Goal: Task Accomplishment & Management: Manage account settings

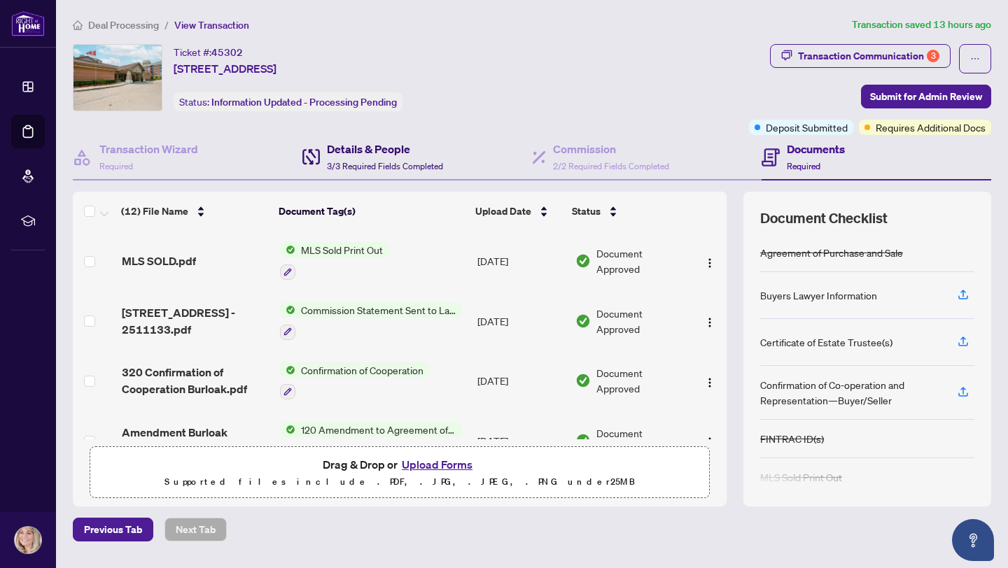
click at [411, 151] on h4 "Details & People" at bounding box center [385, 149] width 116 height 17
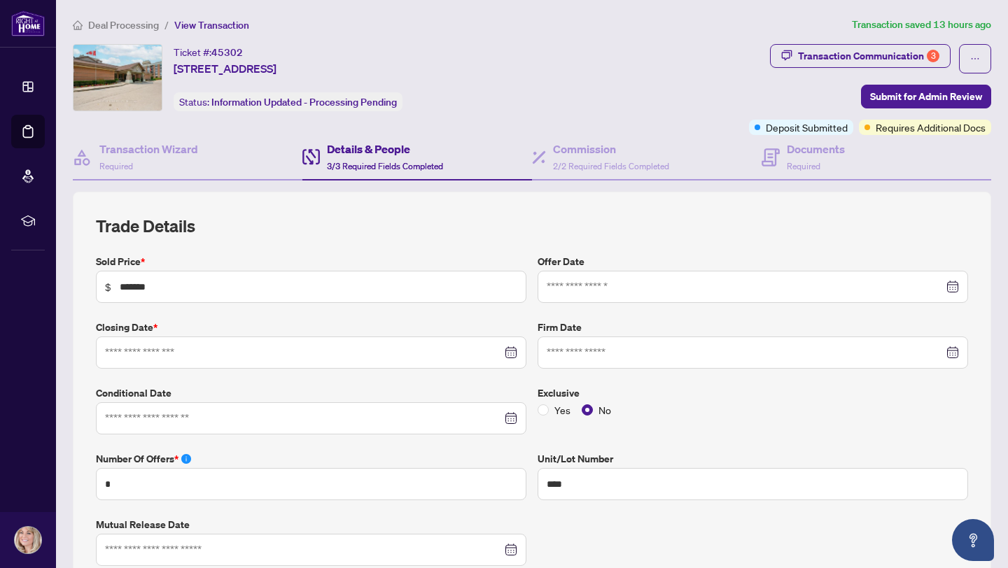
type input "**********"
click at [607, 161] on span "2/2 Required Fields Completed" at bounding box center [611, 166] width 116 height 10
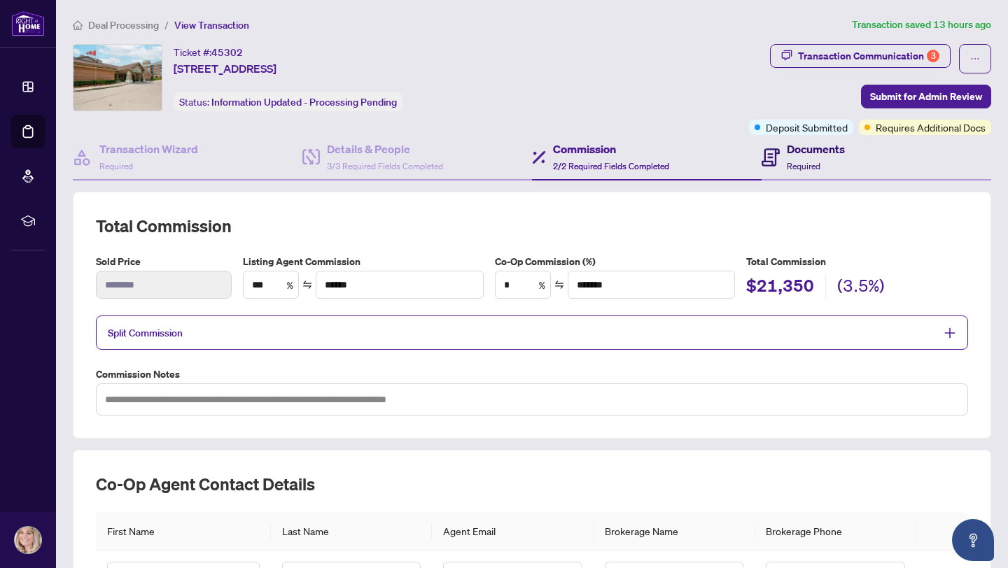
click at [797, 158] on div "Documents Required" at bounding box center [816, 157] width 58 height 33
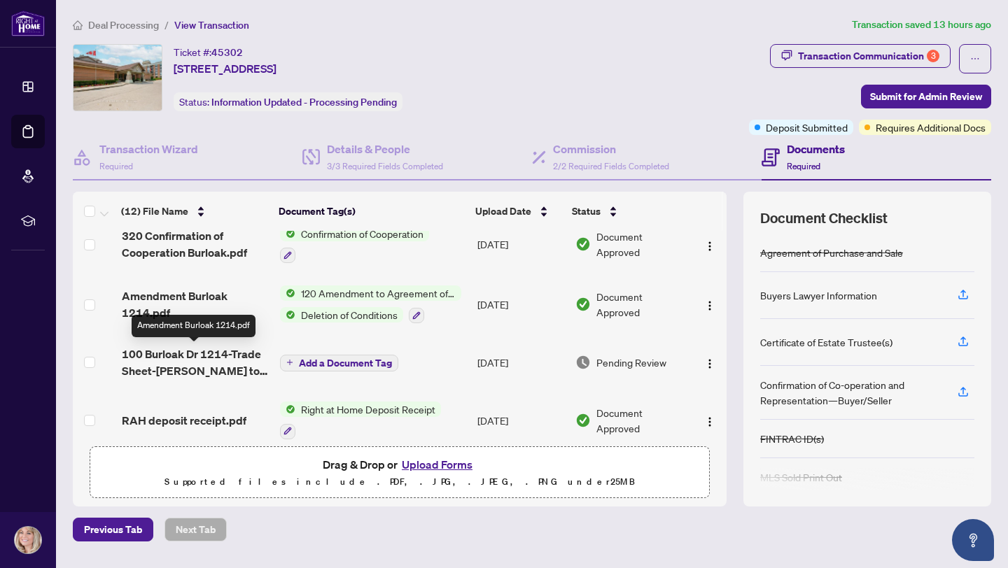
scroll to position [146, 0]
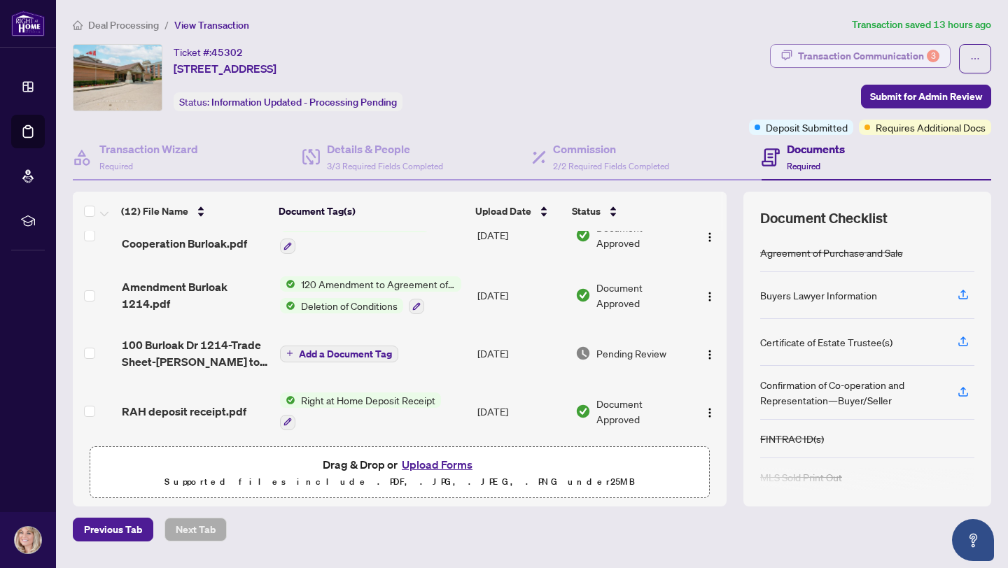
click at [823, 53] on div "Transaction Communication 3" at bounding box center [868, 56] width 141 height 22
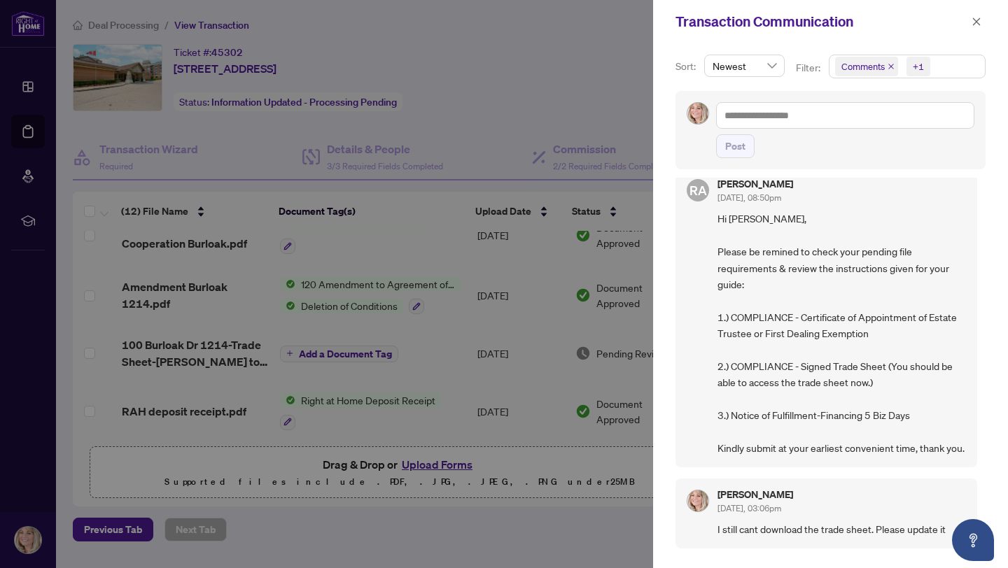
scroll to position [0, 0]
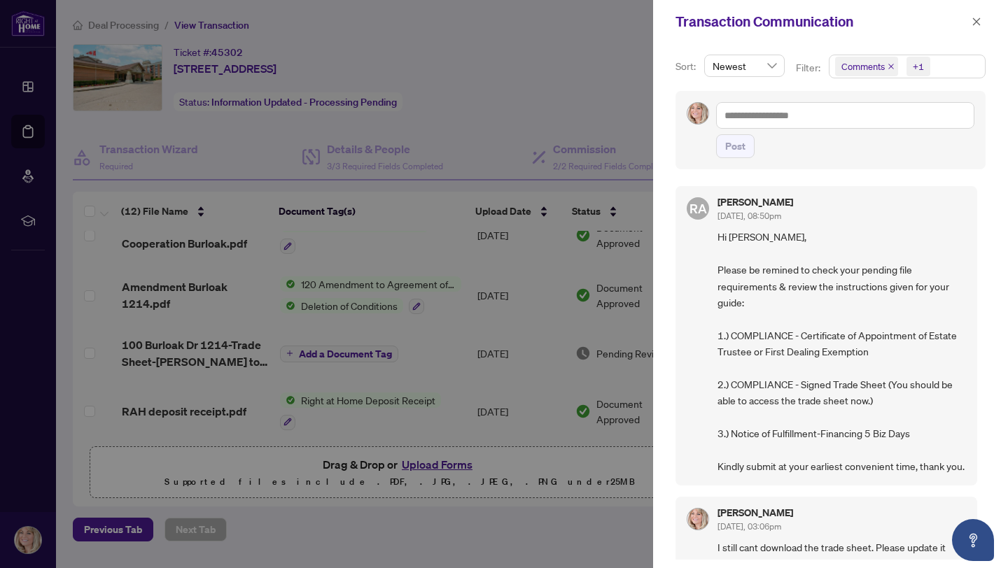
click at [488, 118] on div at bounding box center [504, 284] width 1008 height 568
click at [975, 24] on icon "close" at bounding box center [976, 22] width 10 height 10
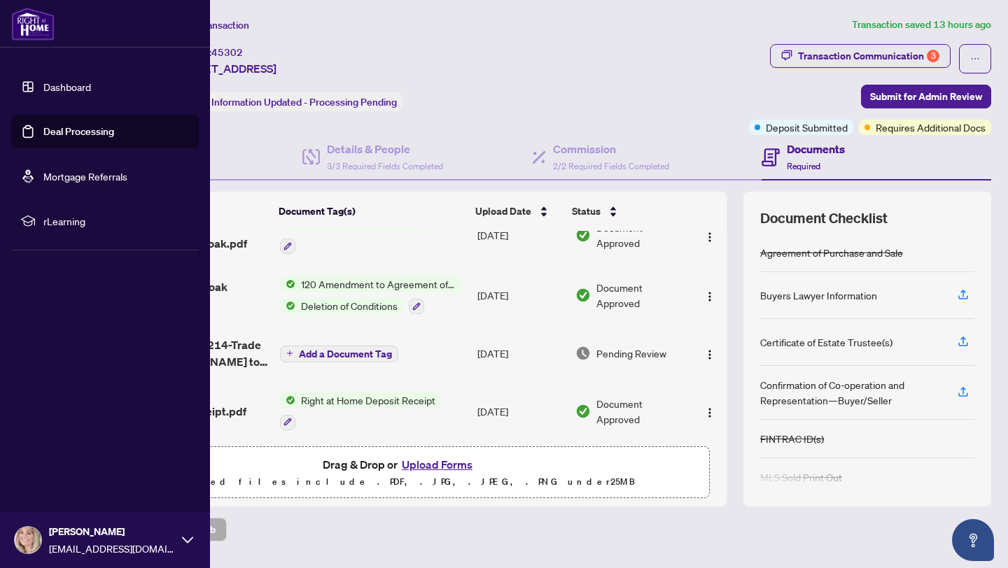
click at [59, 132] on link "Deal Processing" at bounding box center [78, 131] width 71 height 13
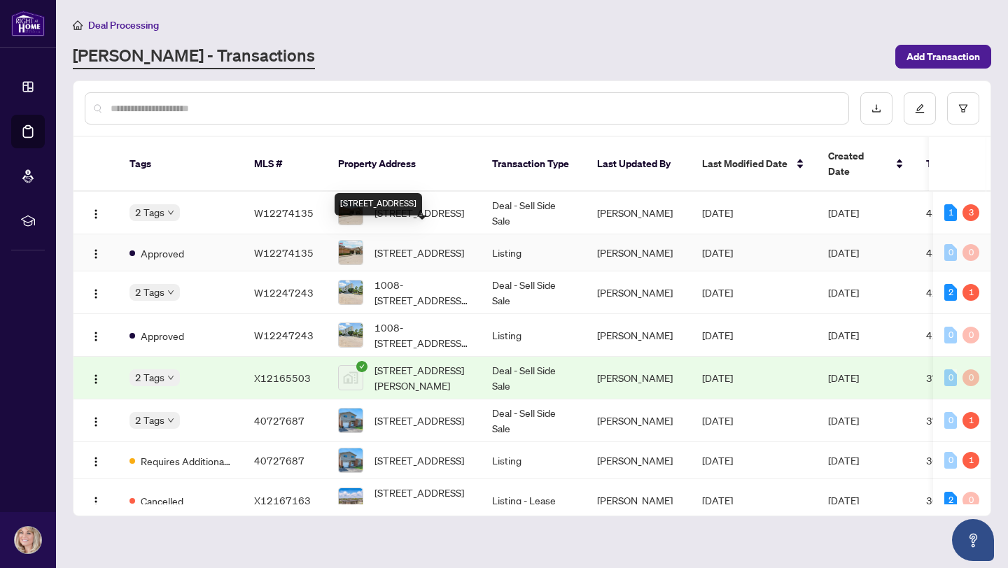
click at [416, 245] on span "[STREET_ADDRESS]" at bounding box center [419, 252] width 90 height 15
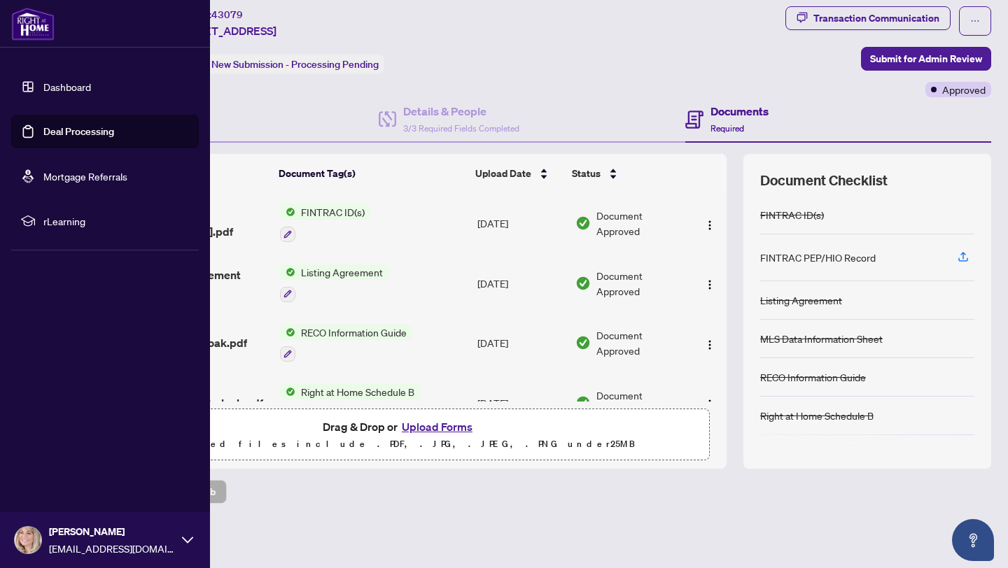
click at [91, 133] on link "Deal Processing" at bounding box center [78, 131] width 71 height 13
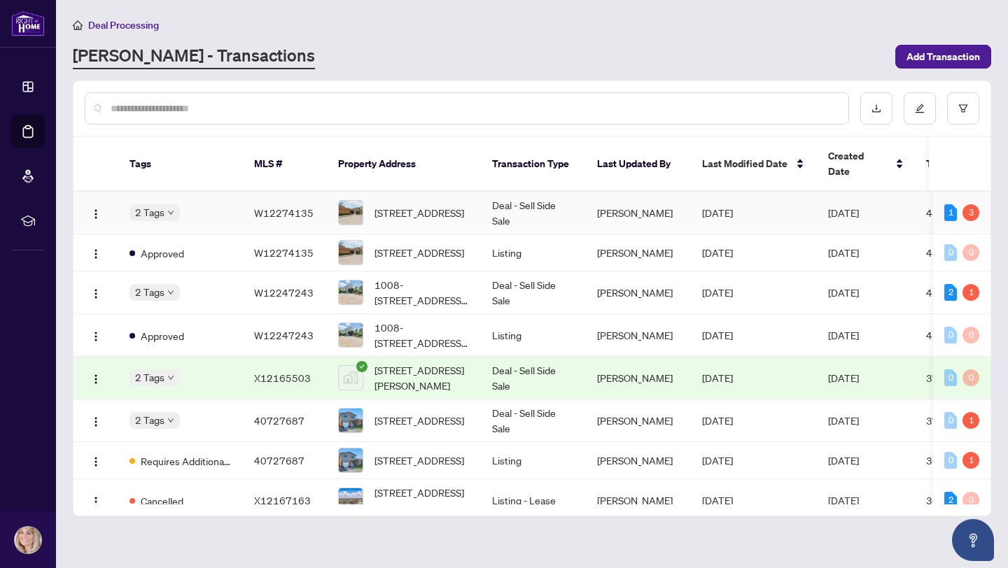
click at [550, 196] on td "Deal - Sell Side Sale" at bounding box center [533, 213] width 105 height 43
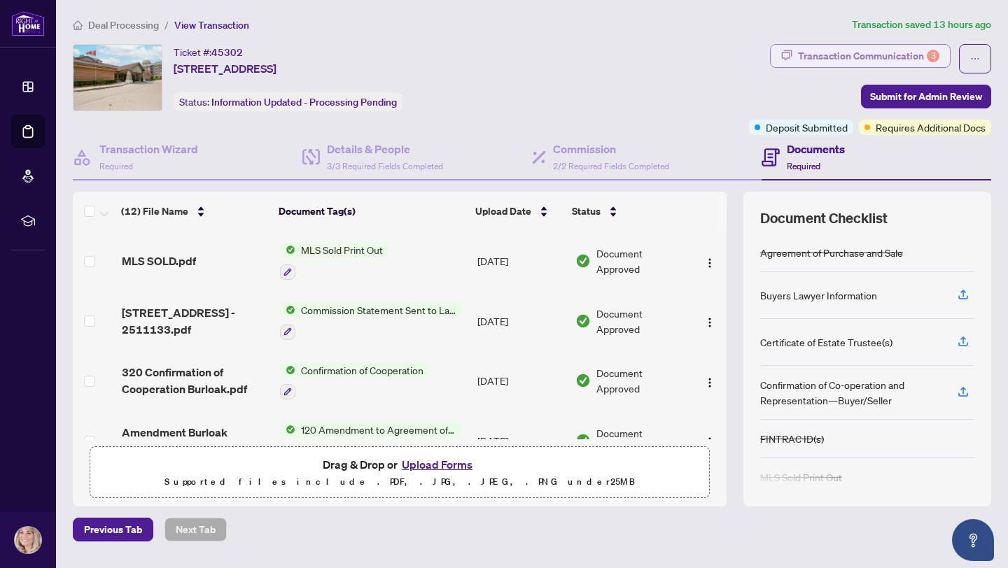
click at [911, 53] on div "Transaction Communication 3" at bounding box center [868, 56] width 141 height 22
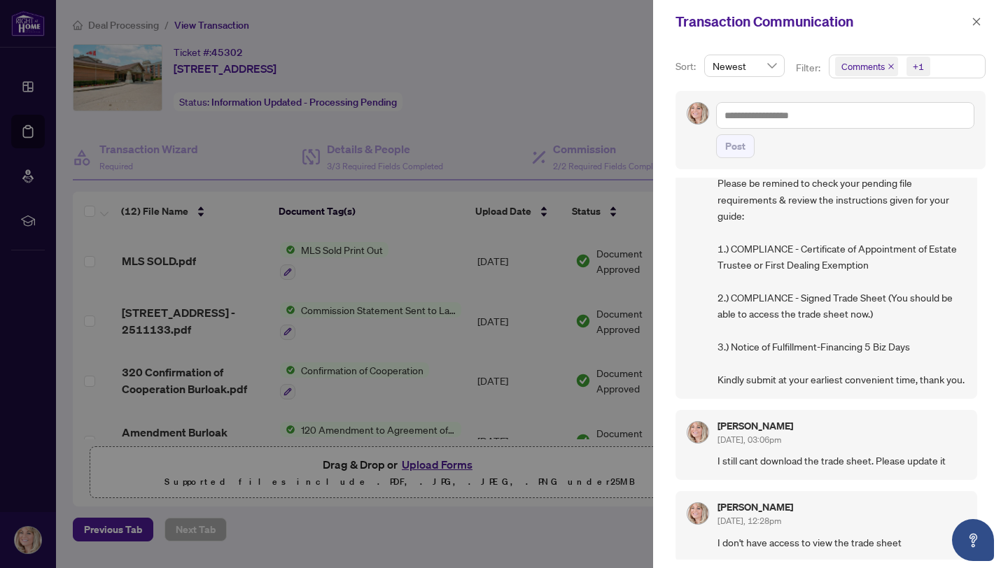
scroll to position [87, 0]
click at [601, 123] on div at bounding box center [504, 284] width 1008 height 568
click at [978, 21] on icon "close" at bounding box center [976, 22] width 10 height 10
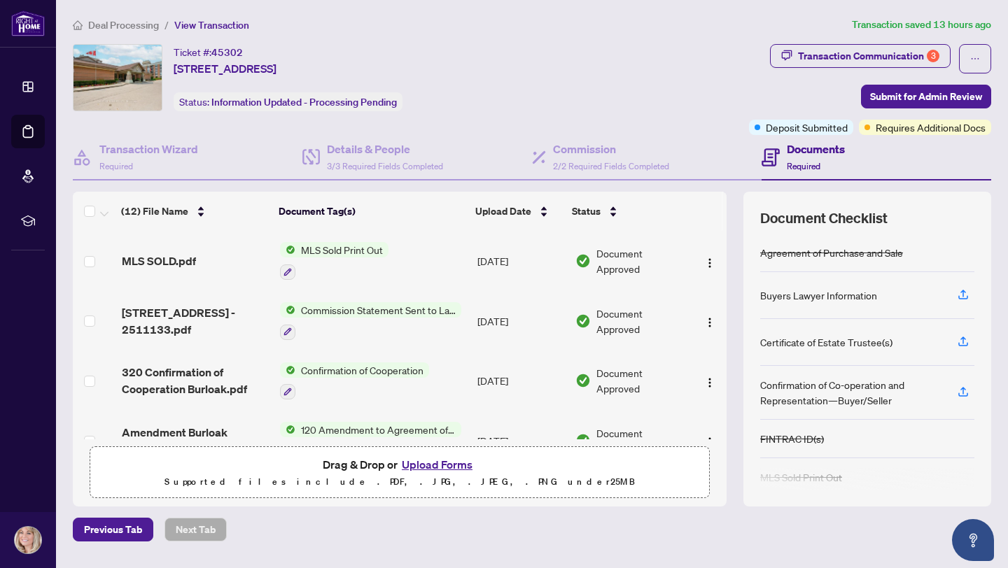
click at [428, 466] on button "Upload Forms" at bounding box center [437, 465] width 79 height 18
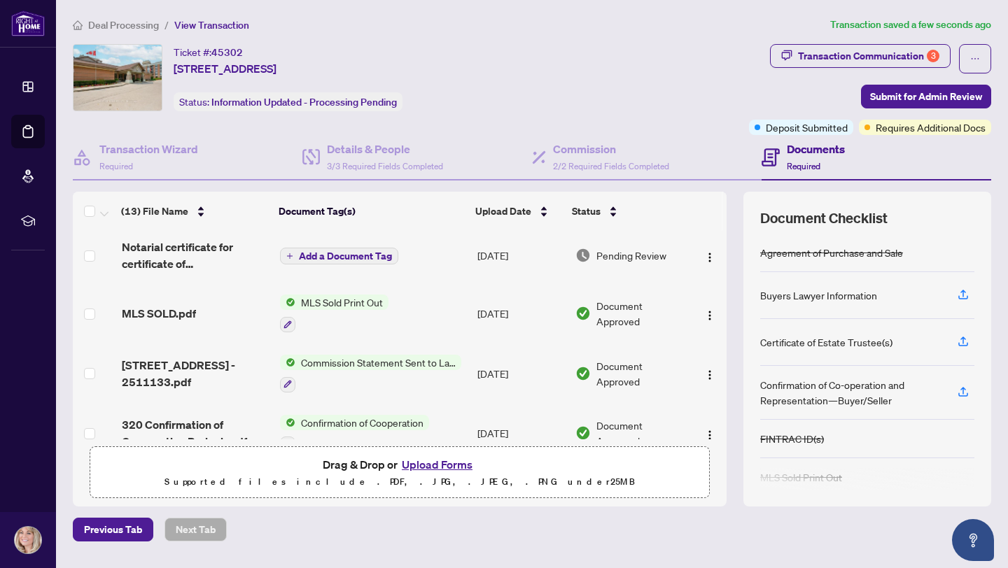
scroll to position [0, 0]
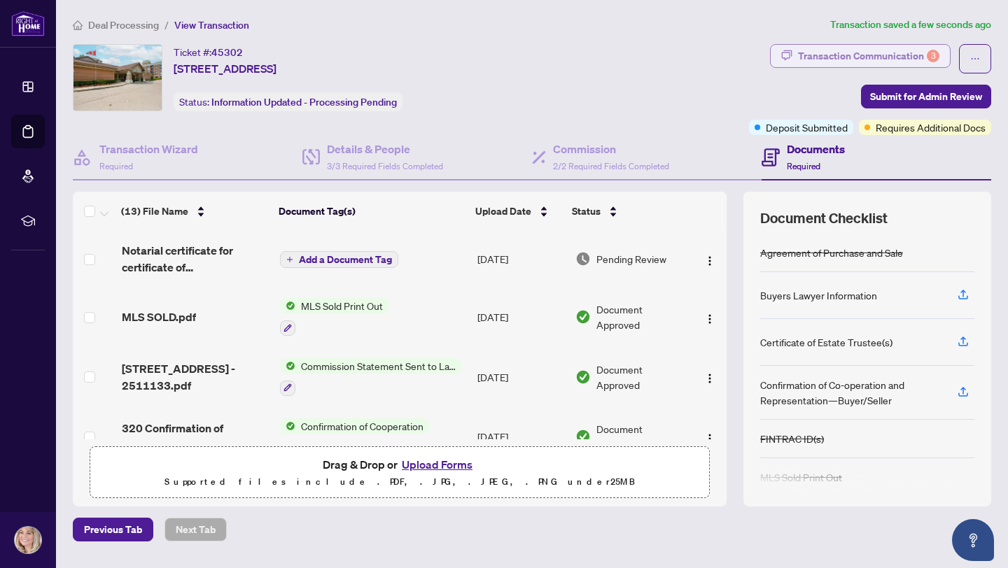
click at [903, 52] on div "Transaction Communication 3" at bounding box center [868, 56] width 141 height 22
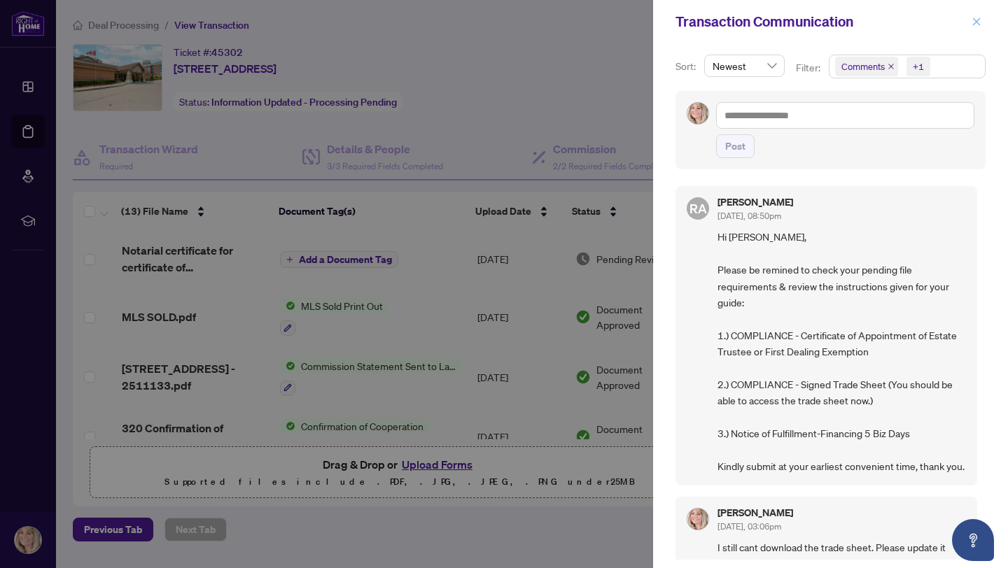
click at [979, 24] on icon "close" at bounding box center [976, 22] width 10 height 10
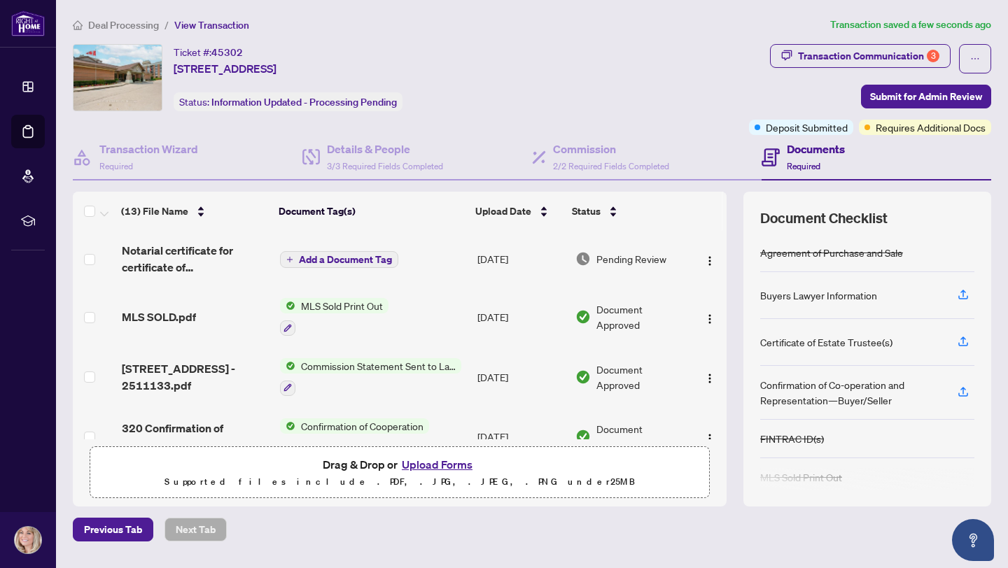
click at [445, 466] on button "Upload Forms" at bounding box center [437, 465] width 79 height 18
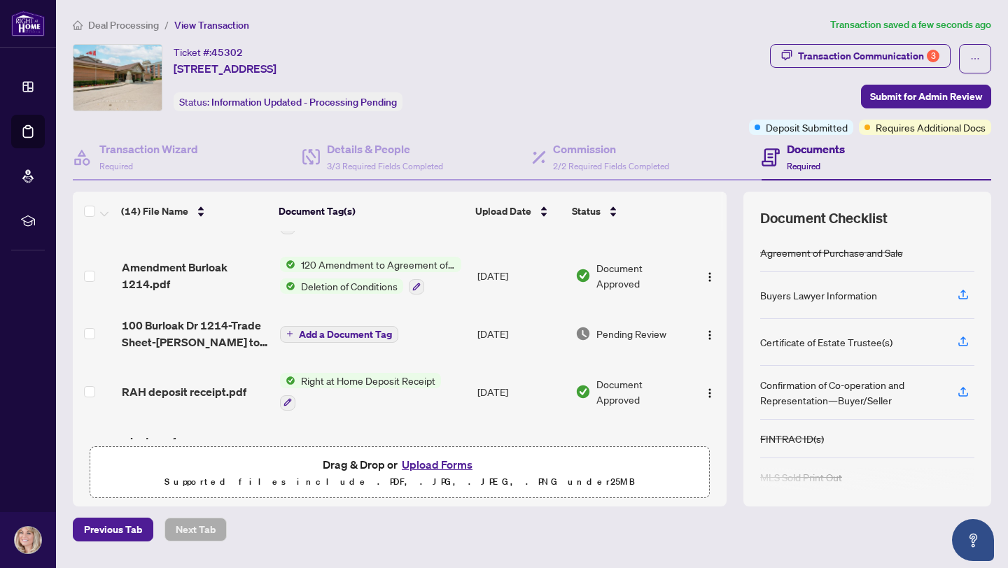
scroll to position [267, 0]
click at [706, 332] on img "button" at bounding box center [709, 334] width 11 height 11
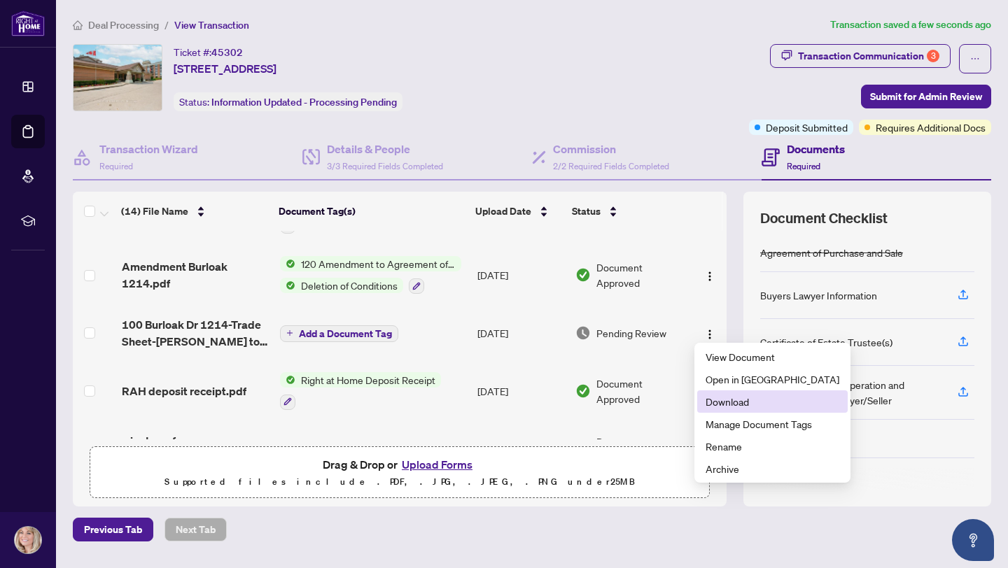
click at [743, 400] on span "Download" at bounding box center [772, 401] width 134 height 15
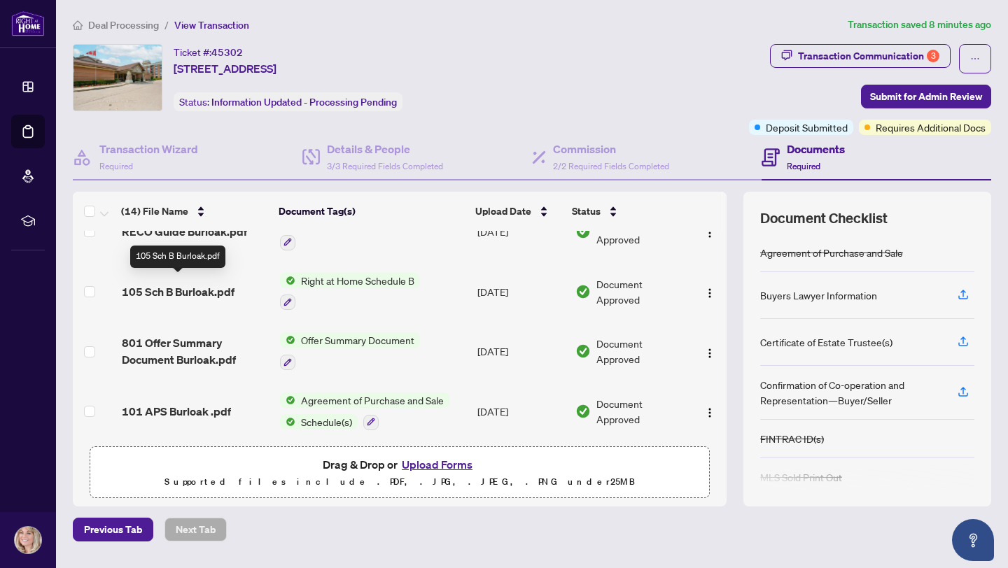
scroll to position [0, 0]
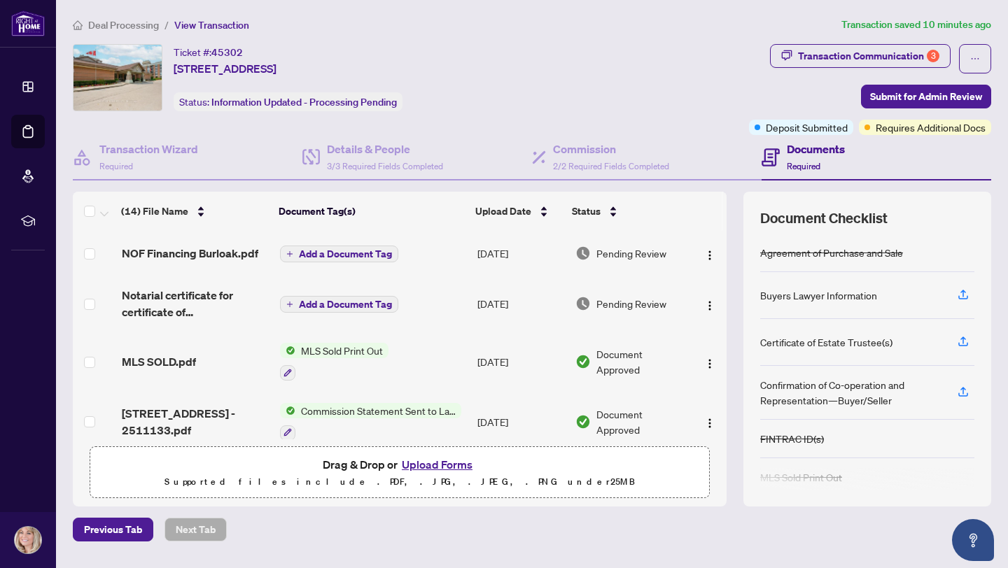
click at [444, 463] on button "Upload Forms" at bounding box center [437, 465] width 79 height 18
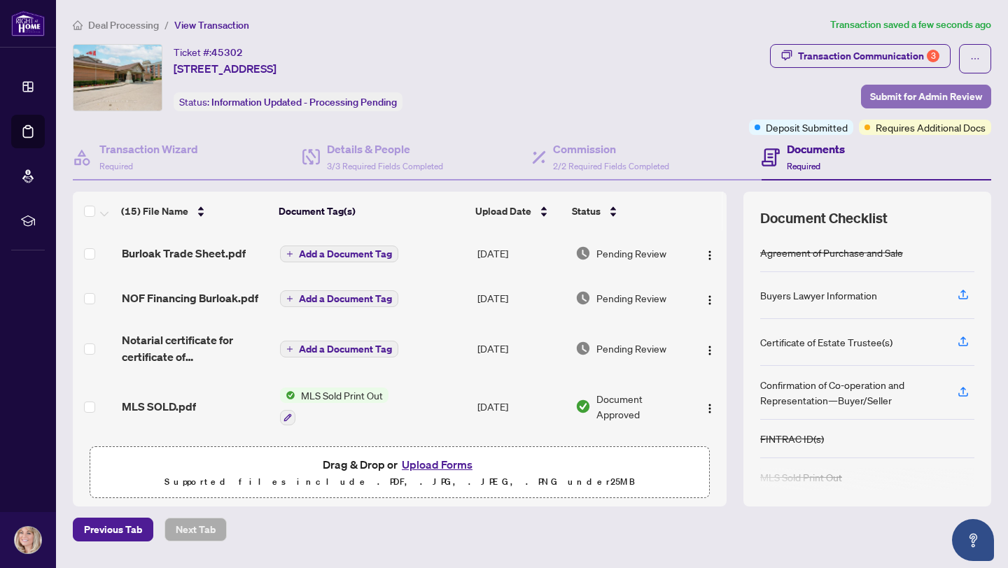
click at [918, 94] on span "Submit for Admin Review" at bounding box center [926, 96] width 112 height 22
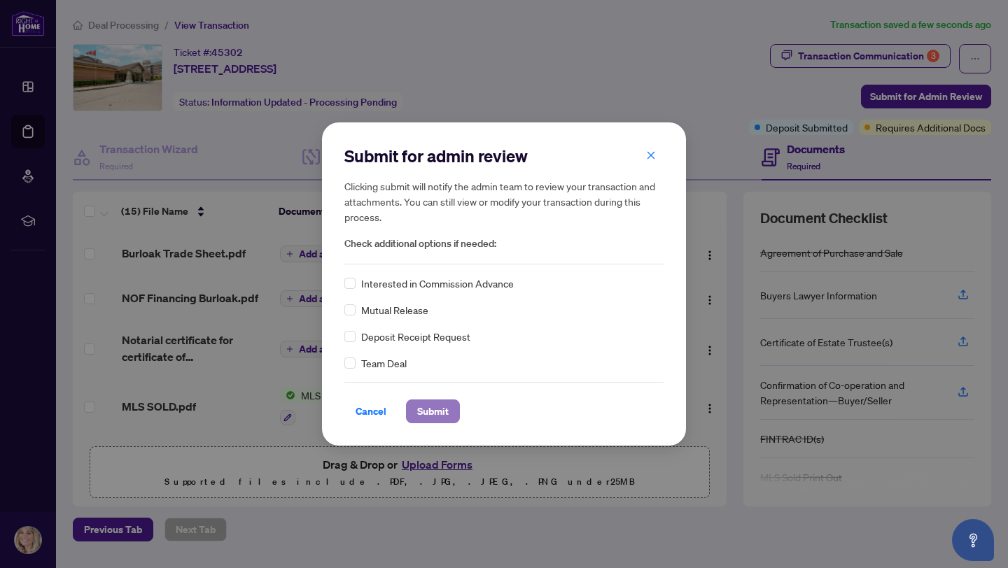
click at [439, 412] on span "Submit" at bounding box center [432, 411] width 31 height 22
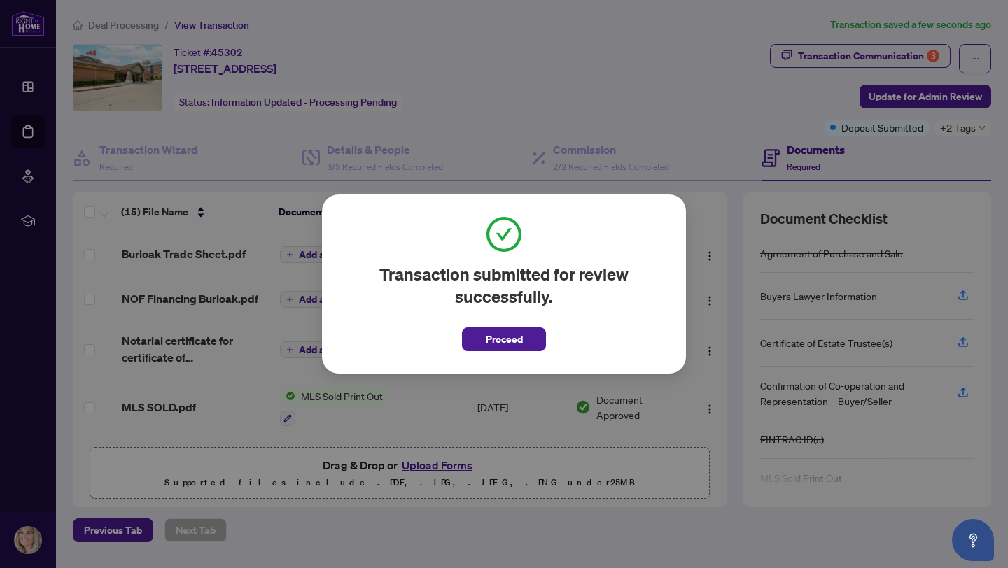
click at [510, 339] on span "Proceed" at bounding box center [504, 339] width 37 height 22
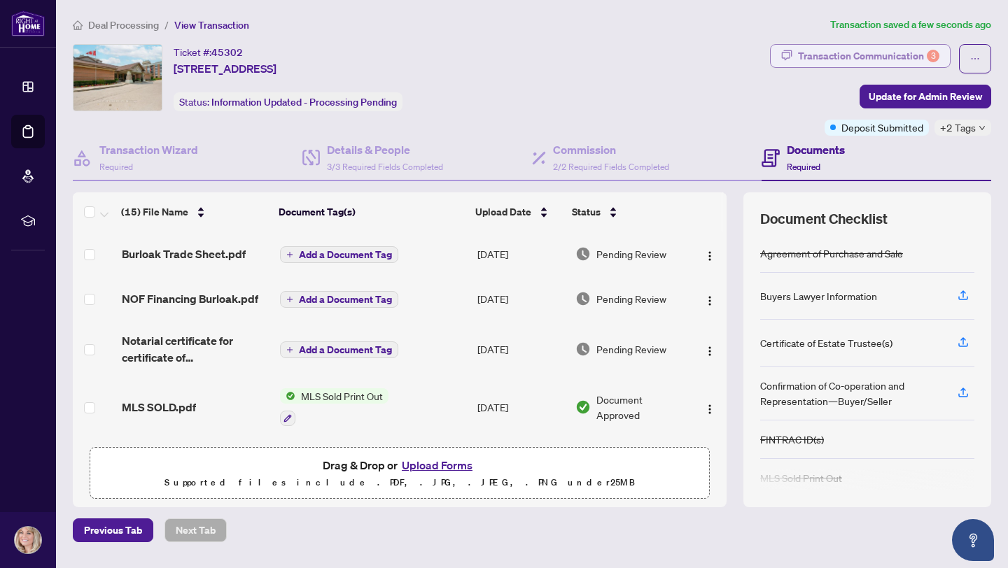
click at [891, 57] on div "Transaction Communication 3" at bounding box center [868, 56] width 141 height 22
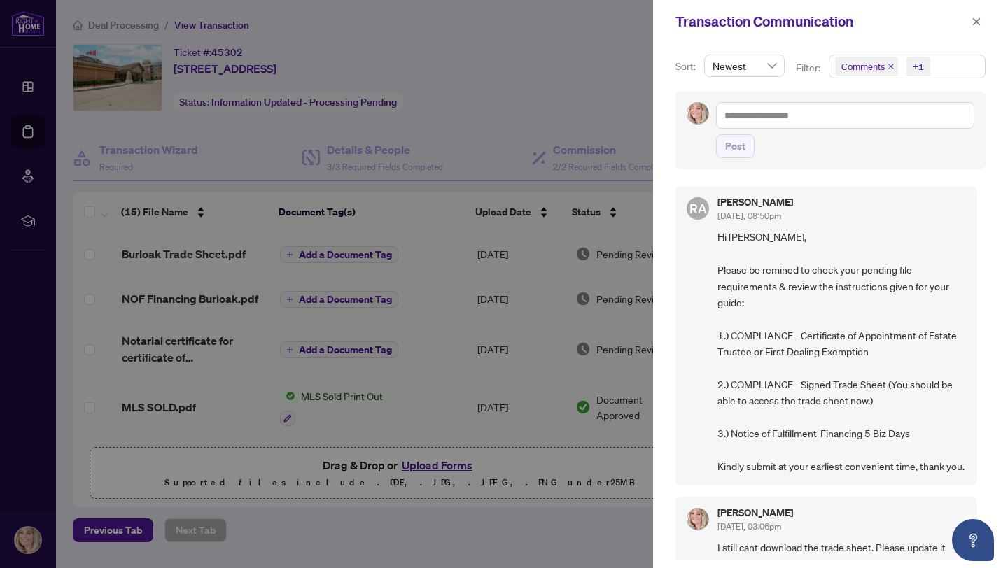
scroll to position [3, 0]
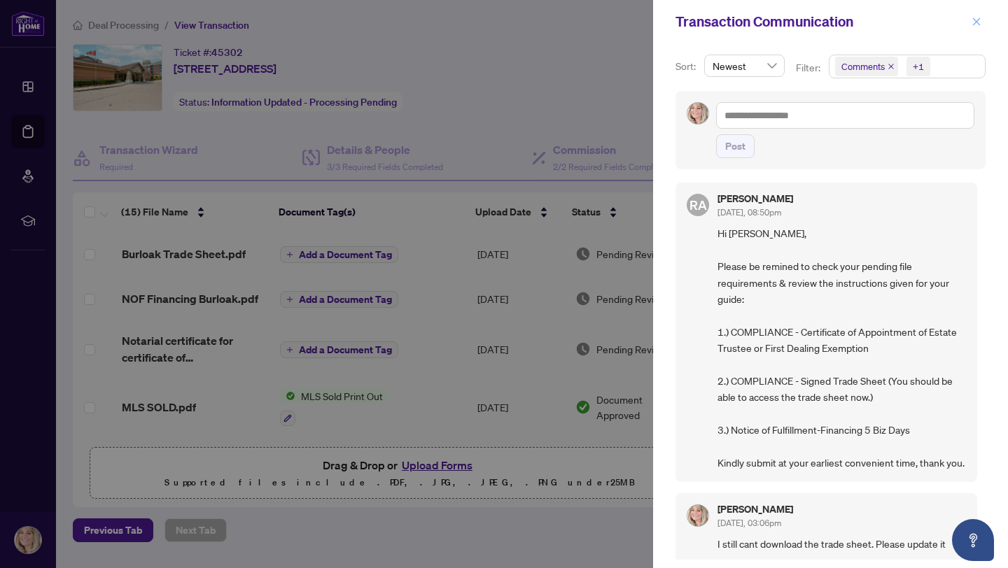
click at [978, 24] on icon "close" at bounding box center [977, 21] width 8 height 8
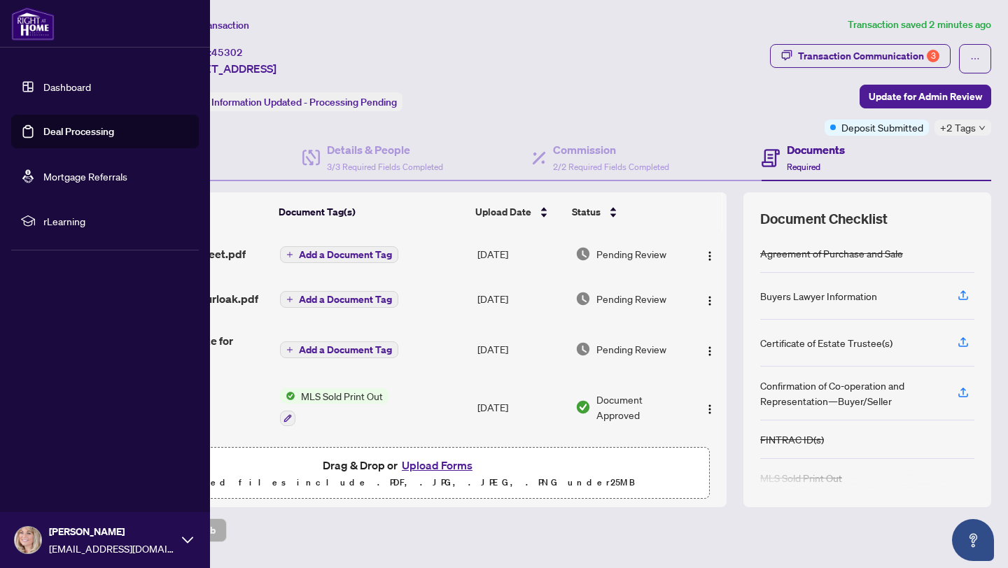
click at [53, 136] on link "Deal Processing" at bounding box center [78, 131] width 71 height 13
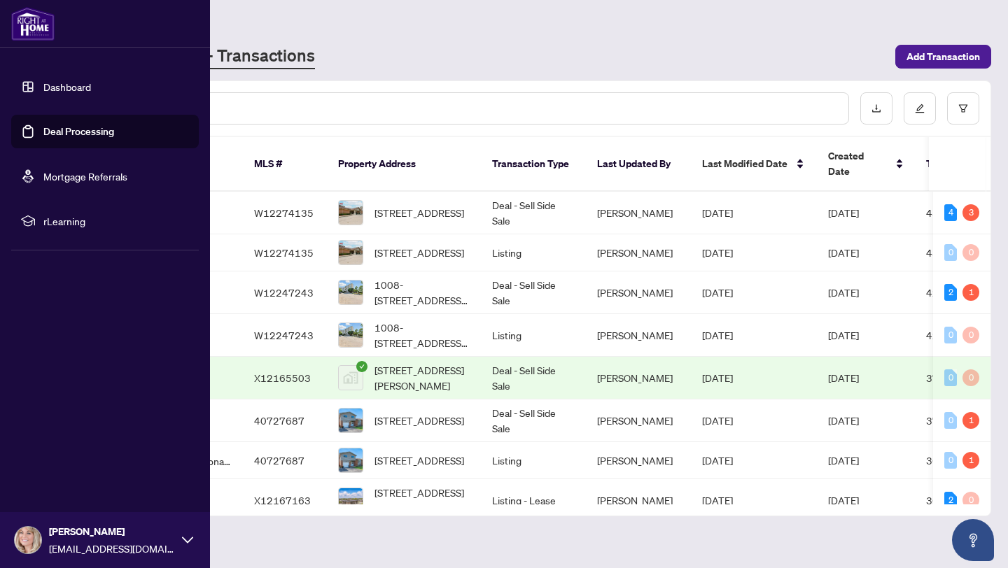
click at [109, 134] on link "Deal Processing" at bounding box center [78, 131] width 71 height 13
click at [73, 131] on link "Deal Processing" at bounding box center [78, 131] width 71 height 13
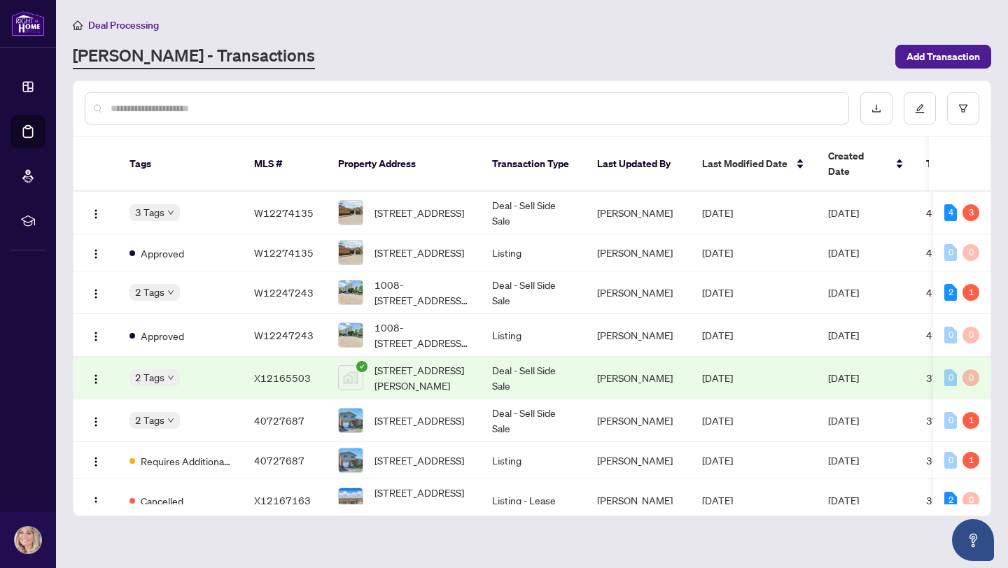
click at [547, 9] on main "Deal Processing [PERSON_NAME] - Transactions Add Transaction Tags MLS # Propert…" at bounding box center [532, 284] width 952 height 568
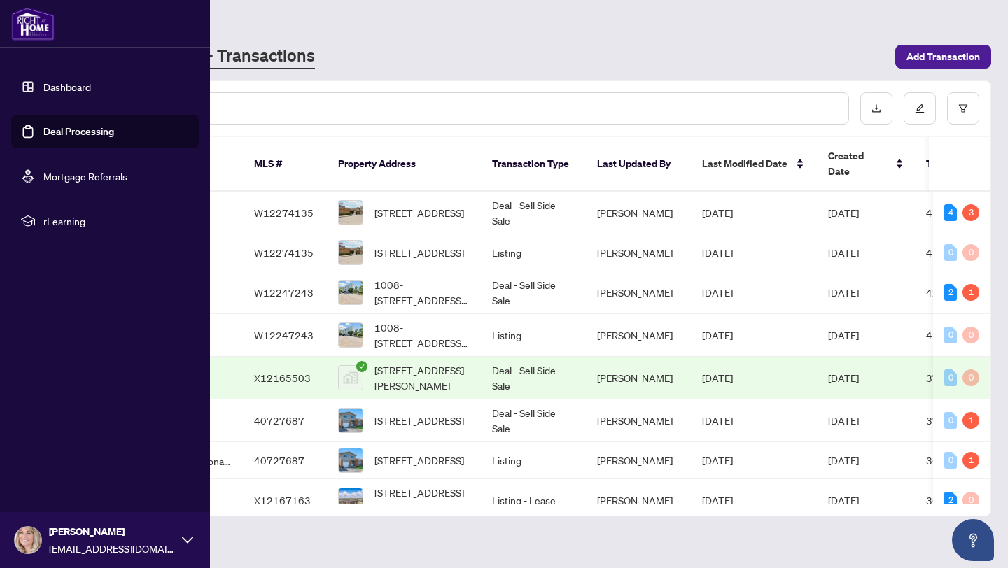
click at [57, 87] on link "Dashboard" at bounding box center [67, 86] width 48 height 13
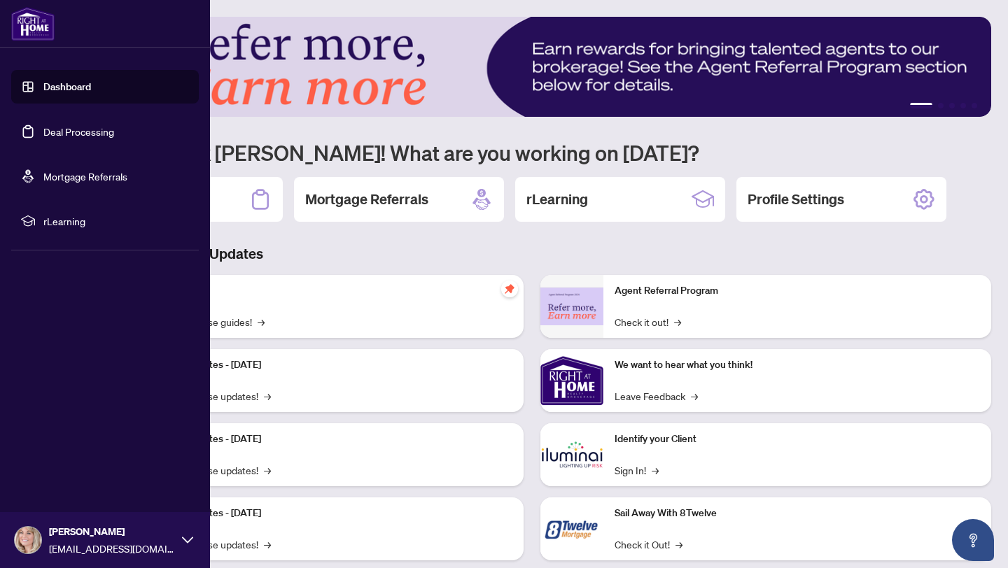
click at [61, 135] on link "Deal Processing" at bounding box center [78, 131] width 71 height 13
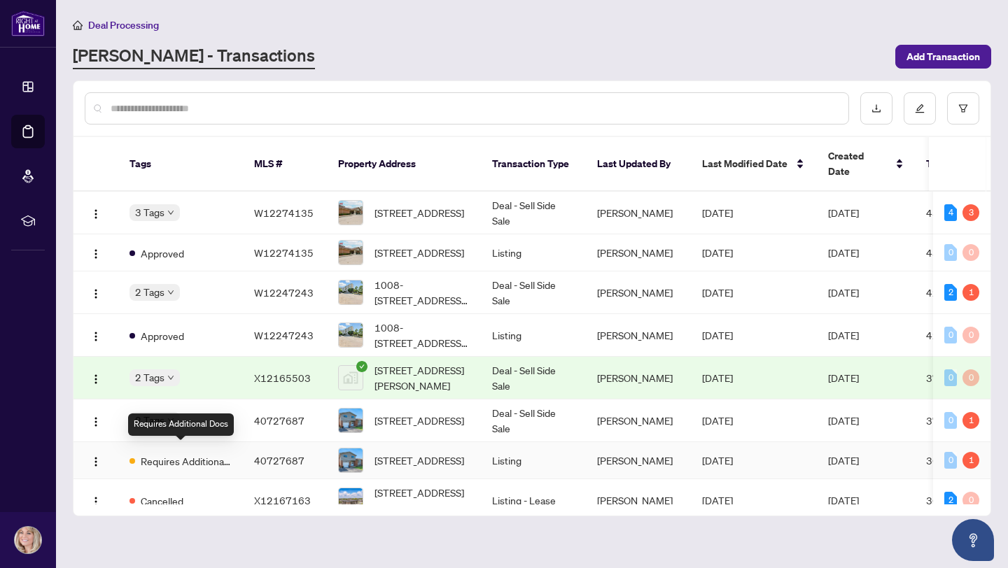
click at [212, 453] on span "Requires Additional Docs" at bounding box center [186, 460] width 91 height 15
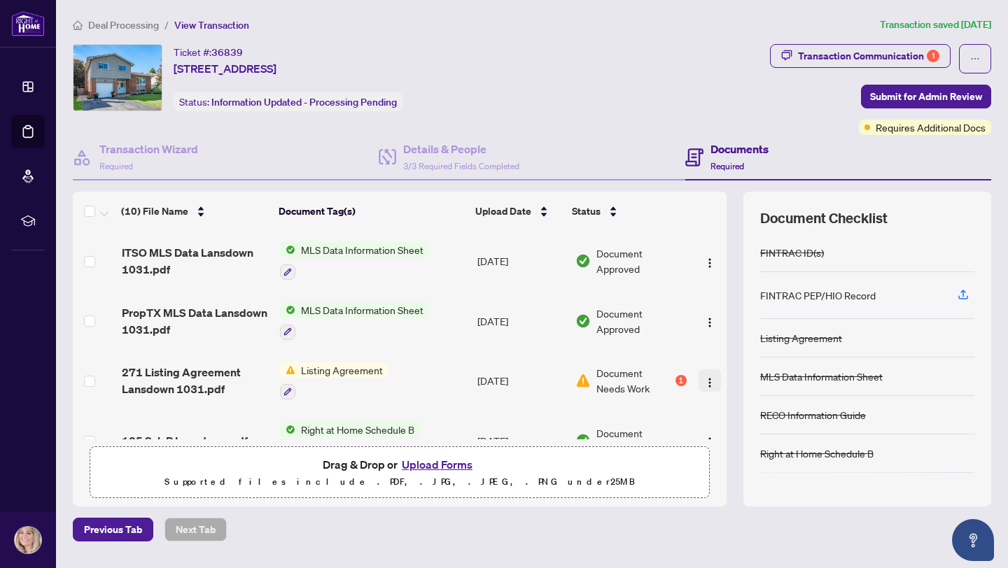
click at [704, 379] on img "button" at bounding box center [709, 382] width 11 height 11
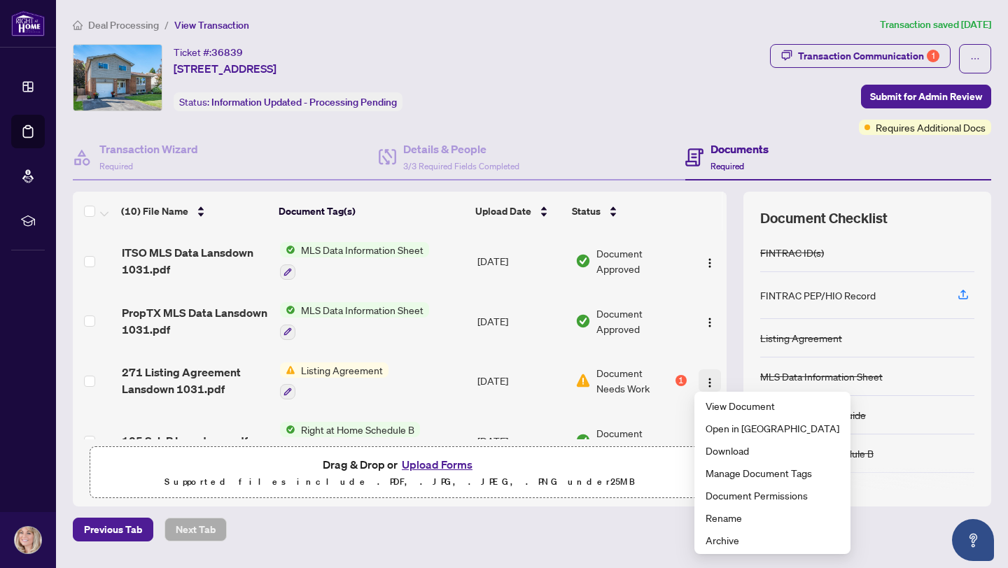
click at [704, 379] on img "button" at bounding box center [709, 382] width 11 height 11
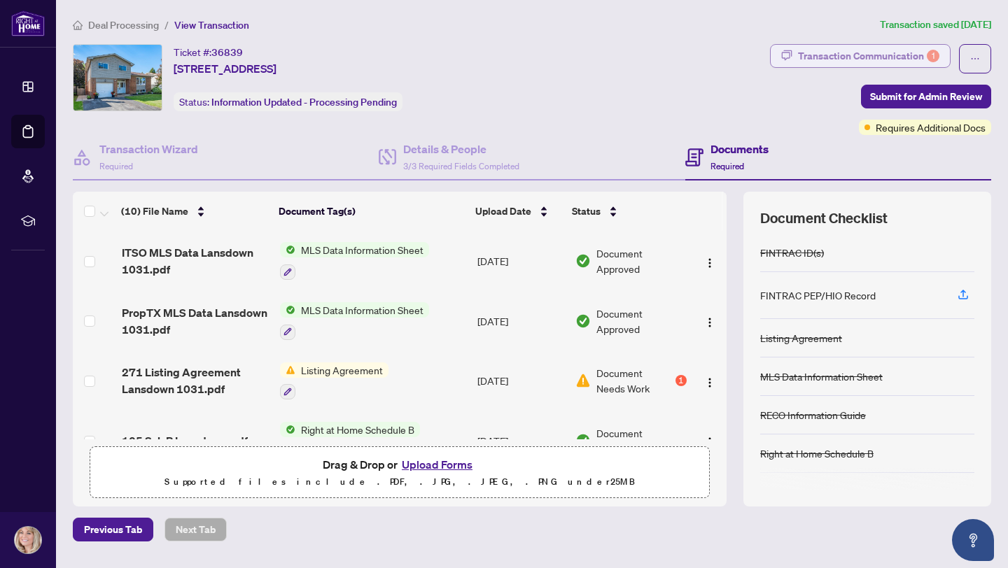
click at [913, 52] on div "Transaction Communication 1" at bounding box center [868, 56] width 141 height 22
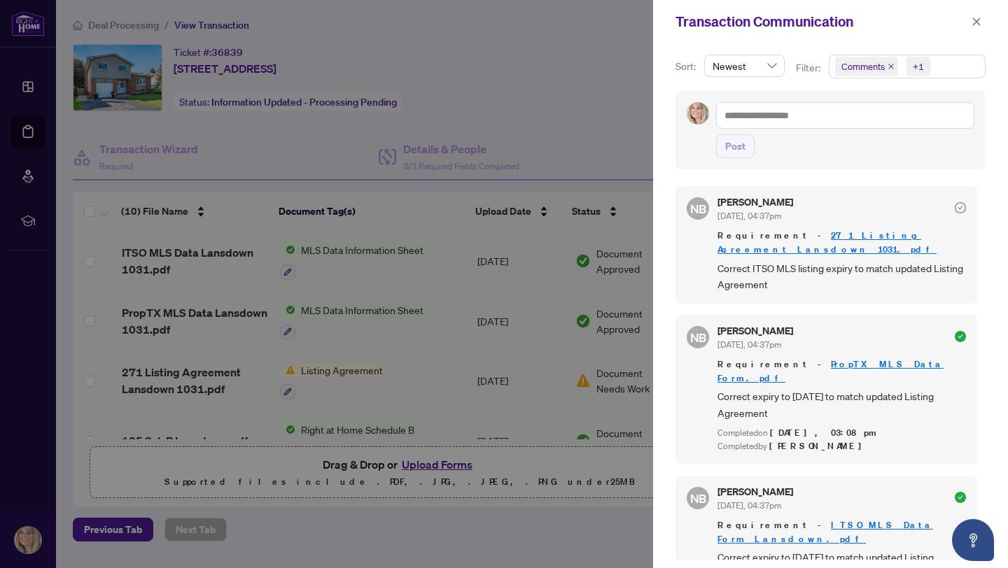
click at [578, 114] on div at bounding box center [504, 284] width 1008 height 568
click at [537, 136] on div at bounding box center [504, 284] width 1008 height 568
click at [976, 27] on span "button" at bounding box center [976, 21] width 10 height 22
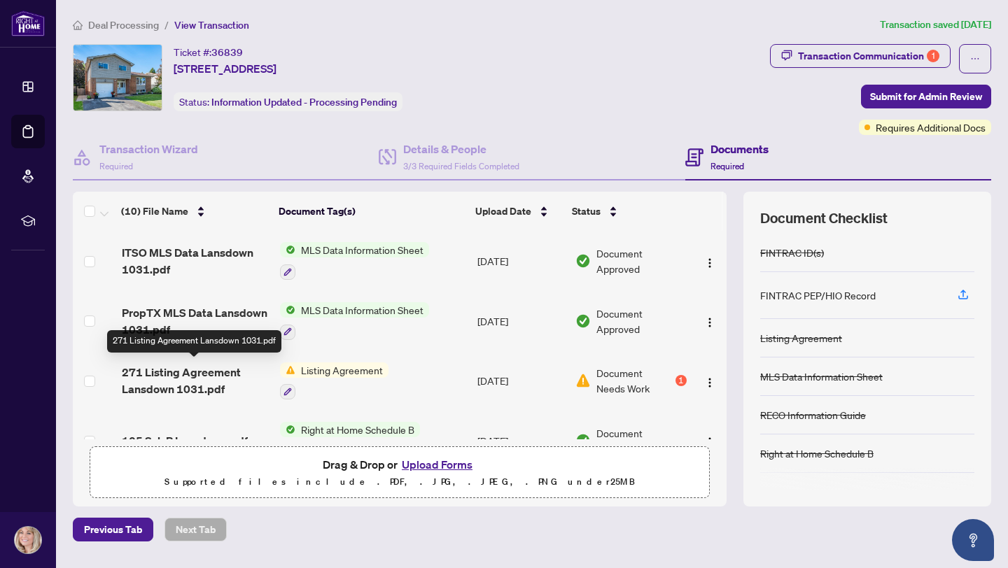
click at [225, 376] on span "271 Listing Agreement Lansdown 1031.pdf" at bounding box center [195, 381] width 147 height 34
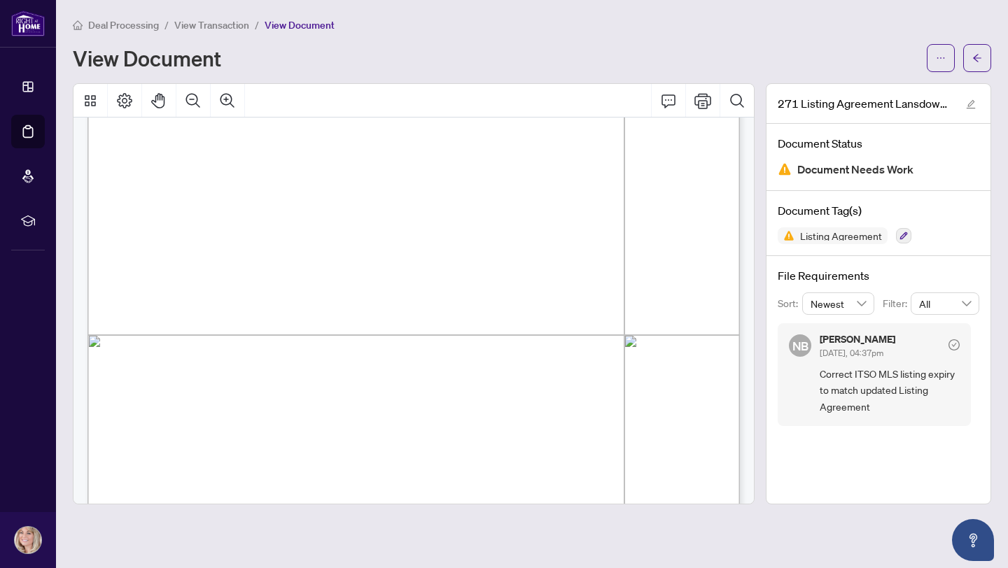
scroll to position [3947, 0]
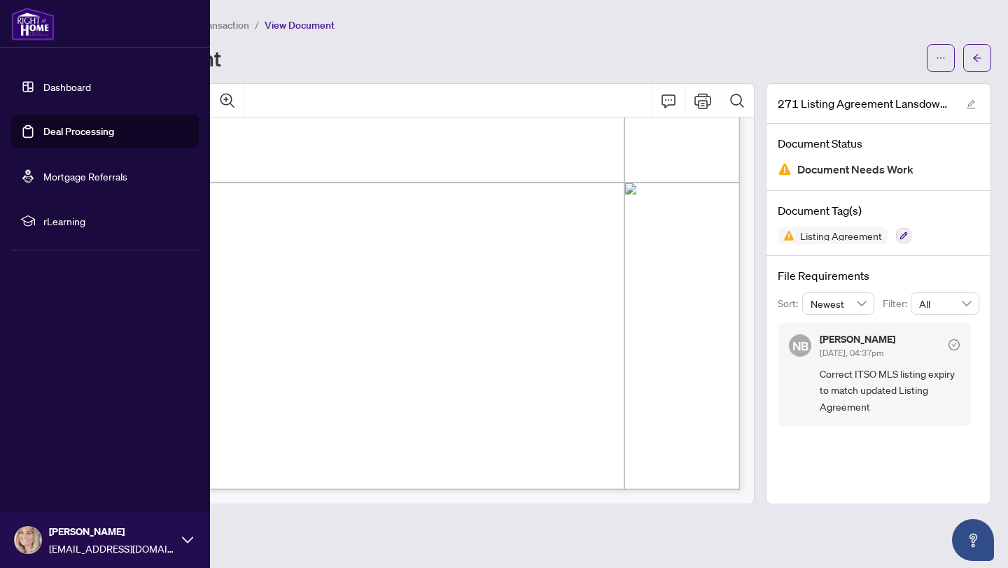
click at [43, 132] on link "Deal Processing" at bounding box center [78, 131] width 71 height 13
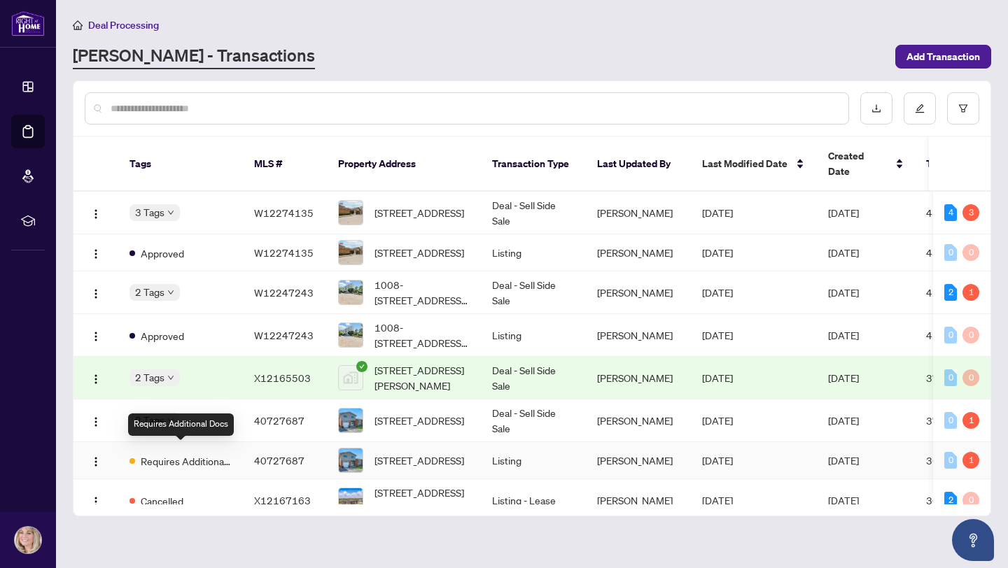
click at [219, 453] on span "Requires Additional Docs" at bounding box center [186, 460] width 91 height 15
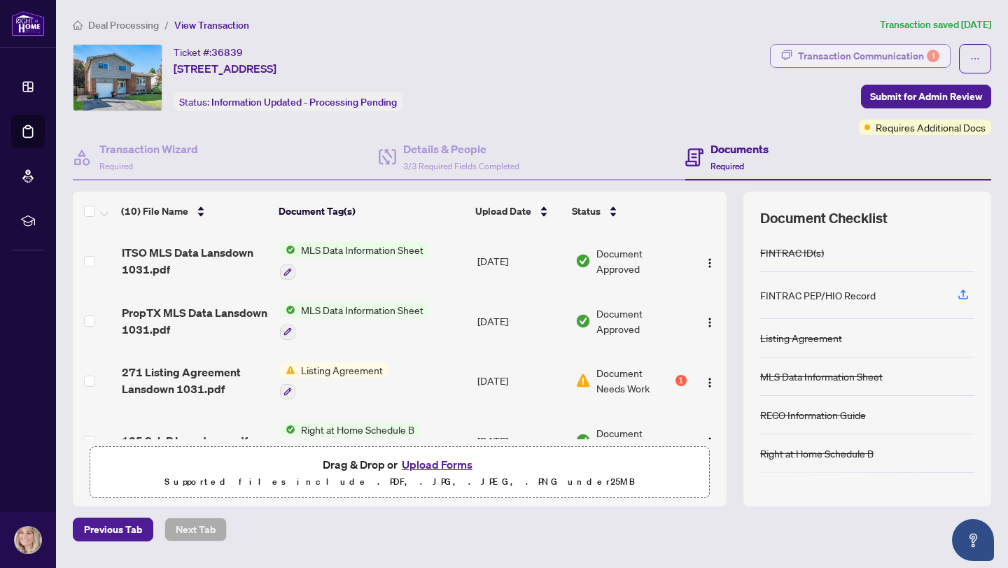
click at [848, 55] on div "Transaction Communication 1" at bounding box center [868, 56] width 141 height 22
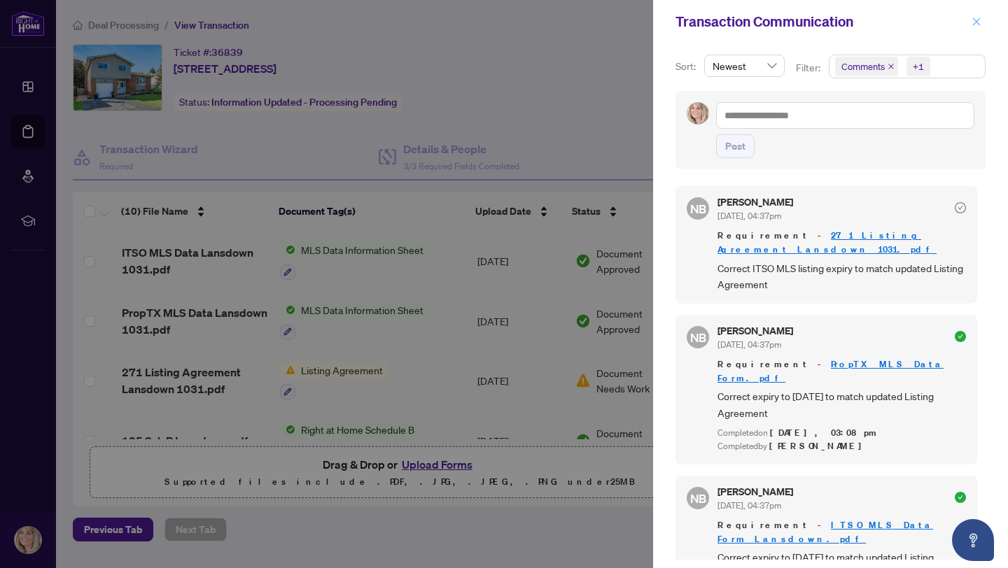
click at [976, 18] on icon "close" at bounding box center [976, 22] width 10 height 10
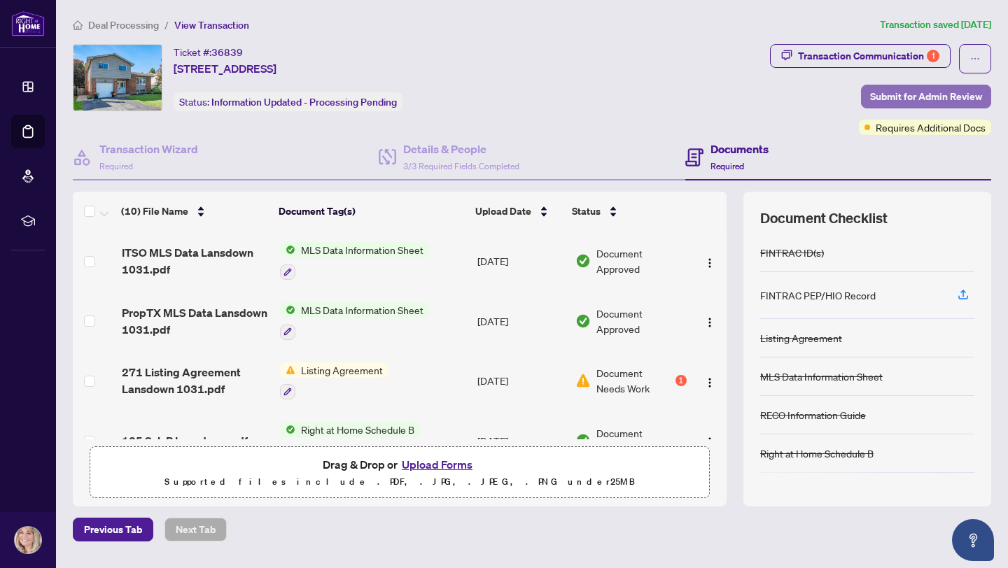
click at [912, 100] on span "Submit for Admin Review" at bounding box center [926, 96] width 112 height 22
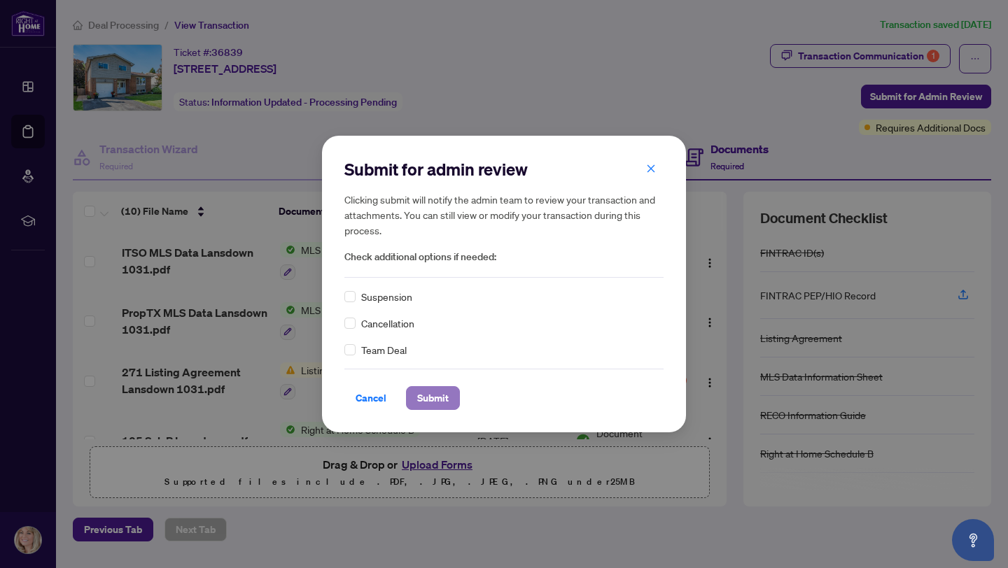
click at [441, 395] on span "Submit" at bounding box center [432, 398] width 31 height 22
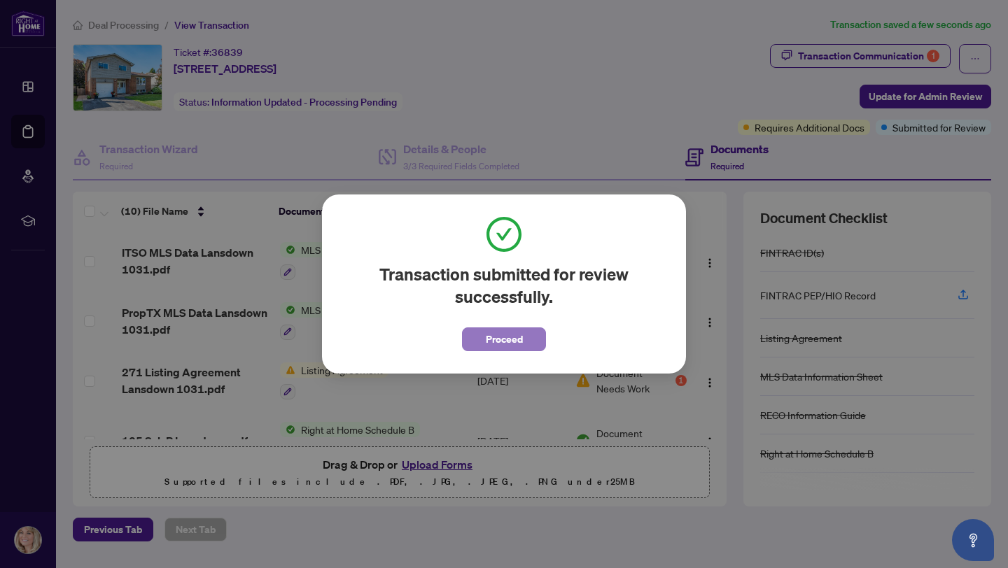
click at [519, 344] on span "Proceed" at bounding box center [504, 339] width 37 height 22
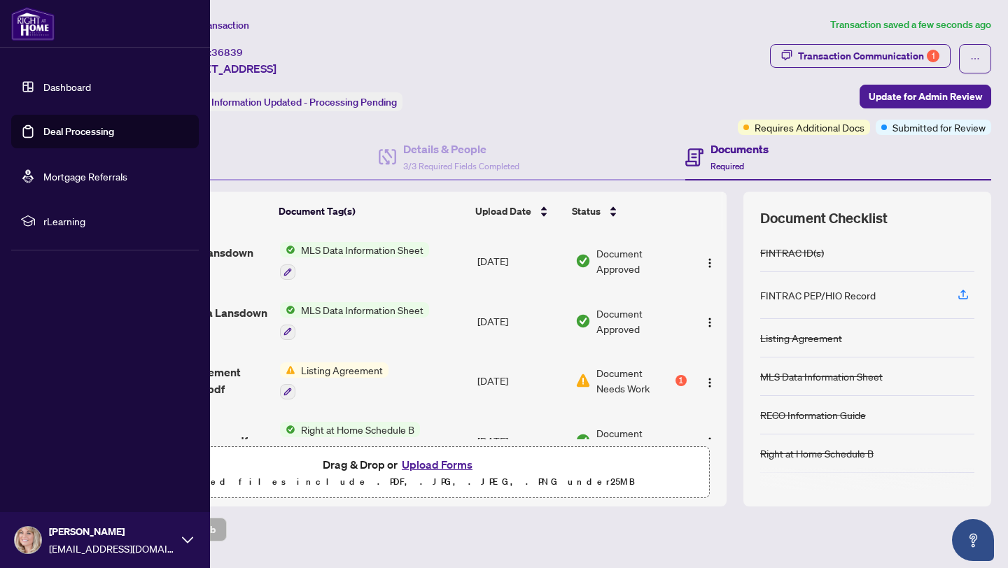
click at [75, 132] on link "Deal Processing" at bounding box center [78, 131] width 71 height 13
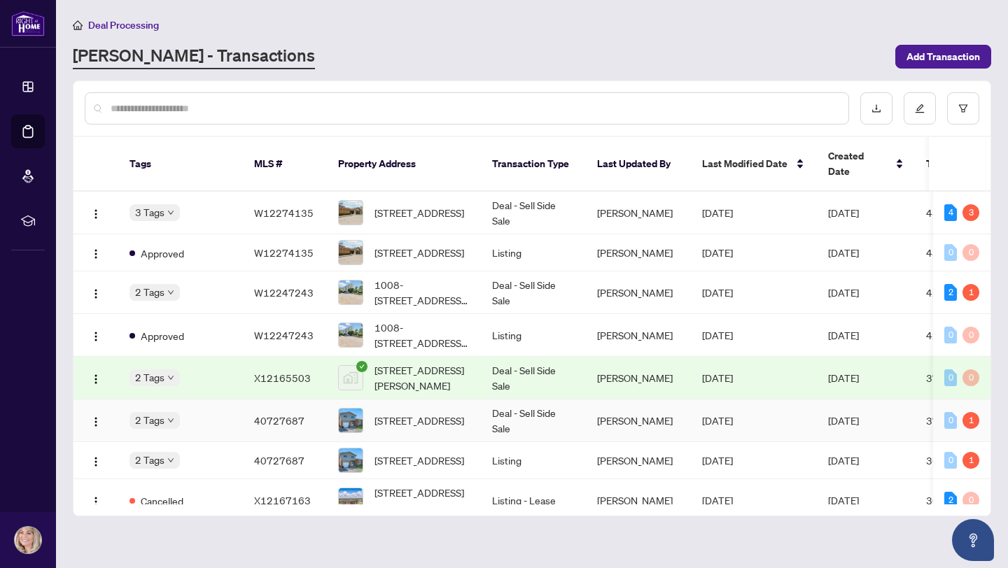
click at [264, 414] on span "40727687" at bounding box center [279, 420] width 50 height 13
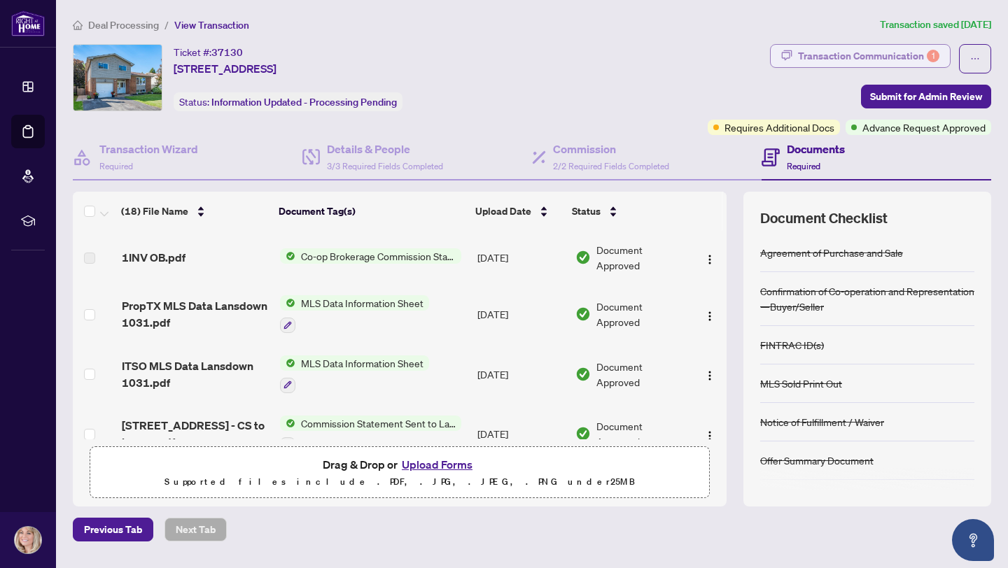
click at [918, 46] on div "Transaction Communication 1" at bounding box center [868, 56] width 141 height 22
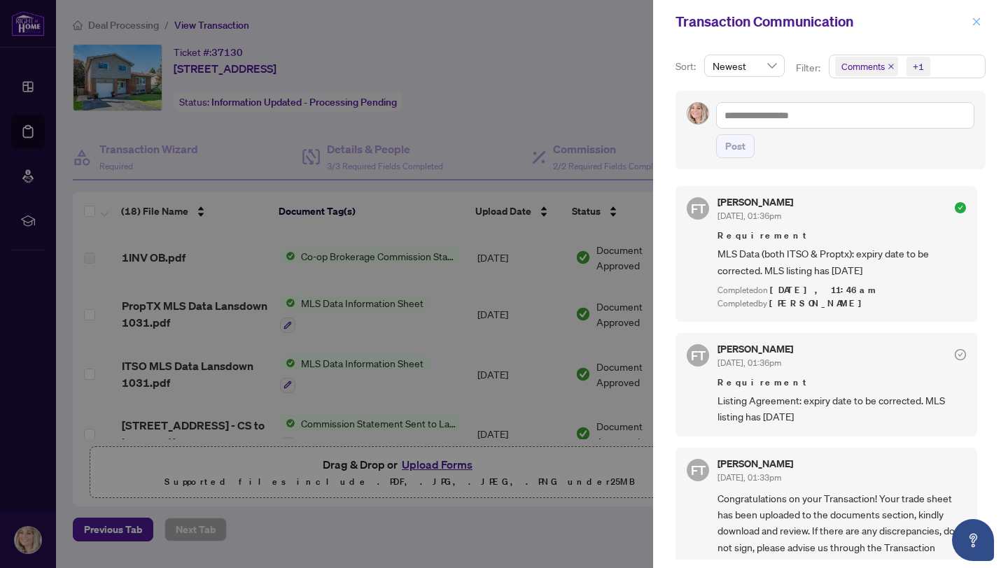
click at [978, 21] on icon "close" at bounding box center [976, 22] width 10 height 10
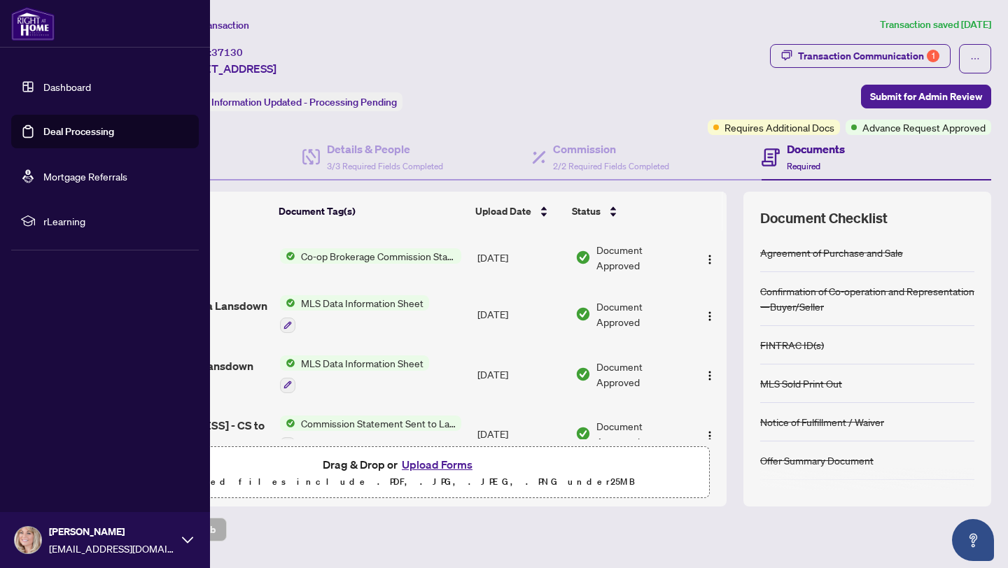
click at [70, 137] on link "Deal Processing" at bounding box center [78, 131] width 71 height 13
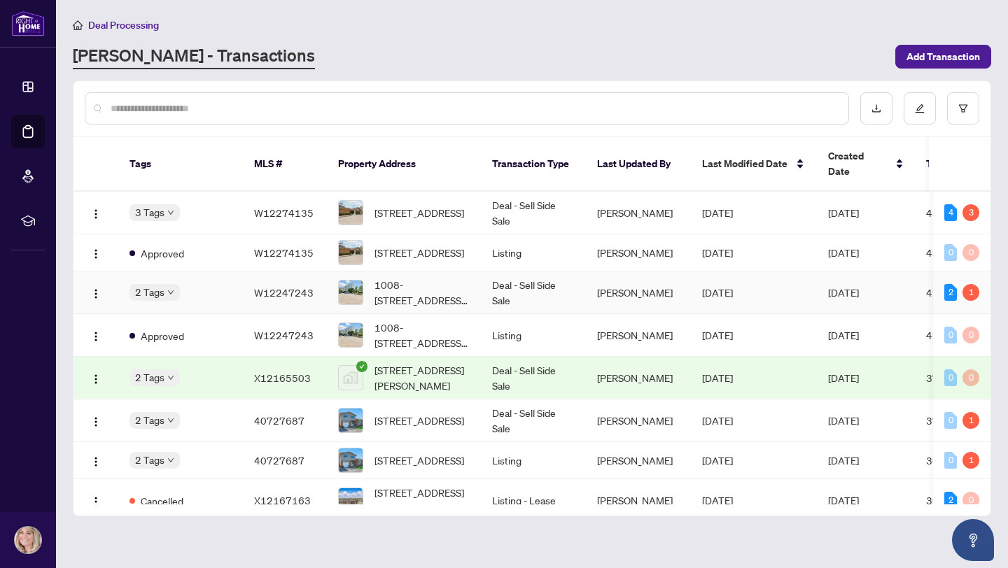
click at [288, 286] on span "W12247243" at bounding box center [283, 292] width 59 height 13
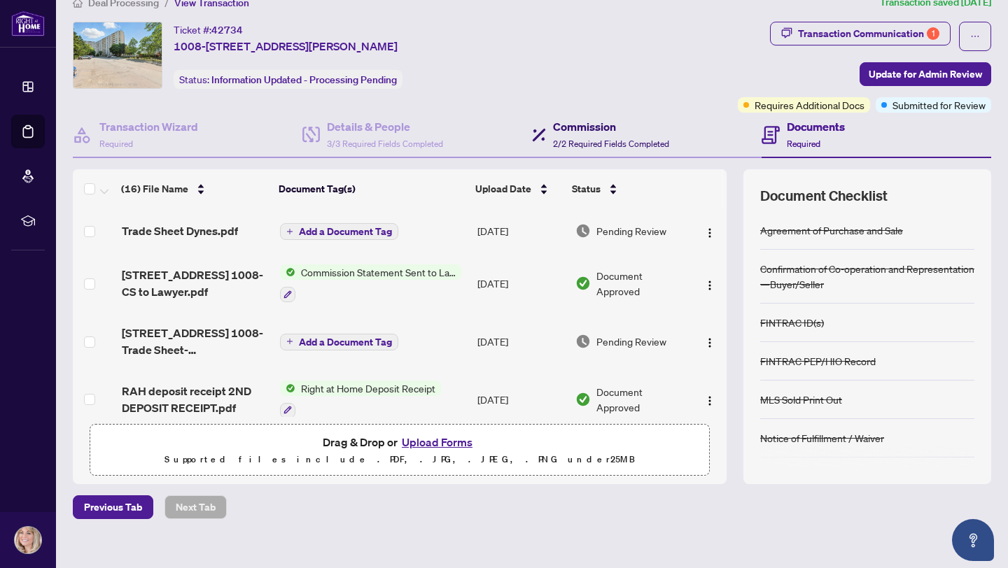
click at [576, 125] on h4 "Commission" at bounding box center [611, 126] width 116 height 17
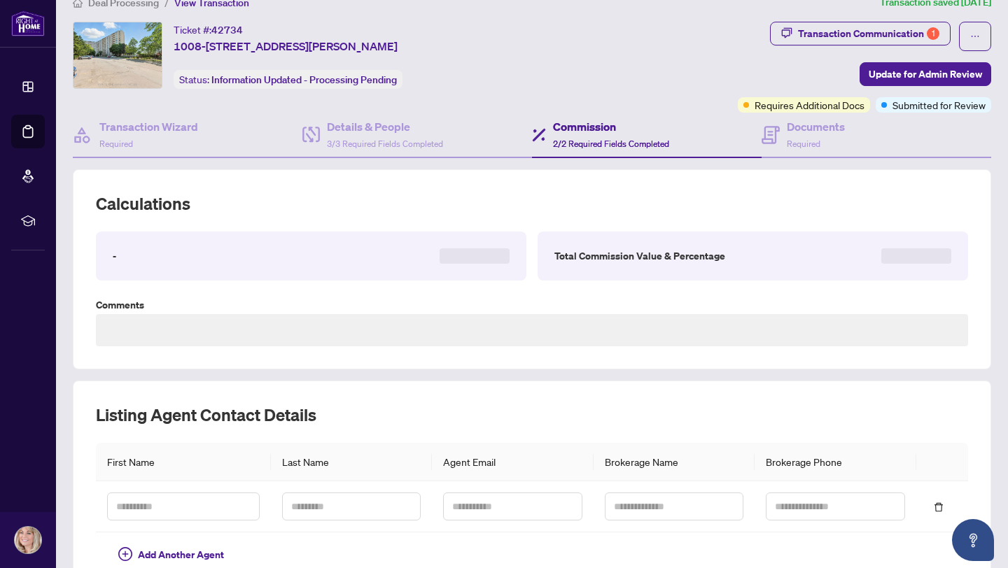
type textarea "**********"
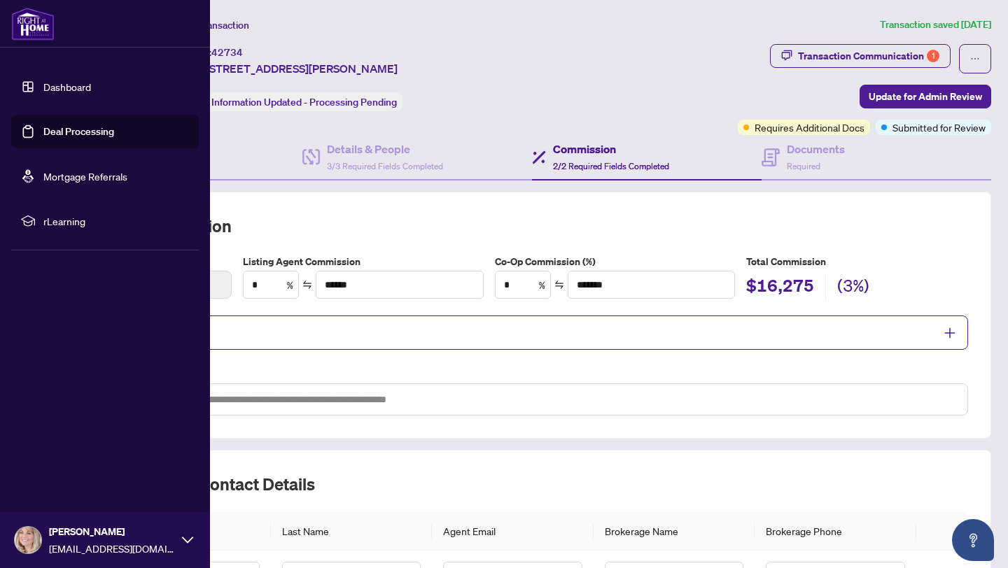
click at [78, 125] on link "Deal Processing" at bounding box center [78, 131] width 71 height 13
